Goal: Information Seeking & Learning: Understand process/instructions

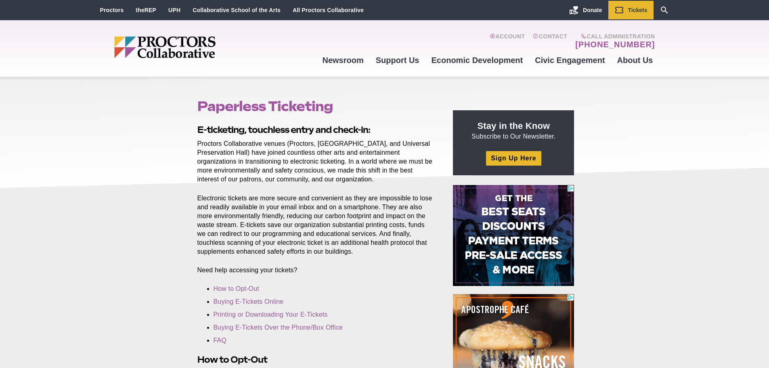
click at [203, 52] on img "Main site navigation and header" at bounding box center [195, 47] width 163 height 22
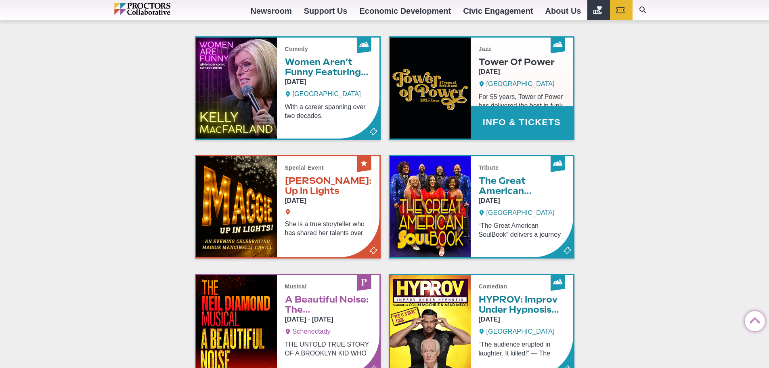
scroll to position [404, 0]
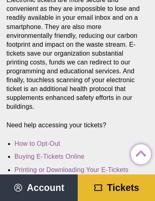
scroll to position [242, 0]
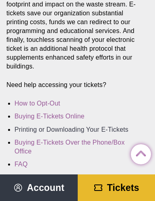
click at [80, 128] on link "Printing or Downloading Your E-Tickets" at bounding box center [72, 129] width 114 height 7
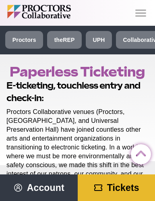
scroll to position [1526, 0]
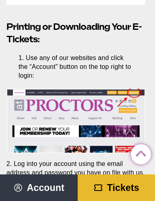
click at [117, 188] on span "Tickets" at bounding box center [123, 188] width 32 height 10
